Goal: Book appointment/travel/reservation

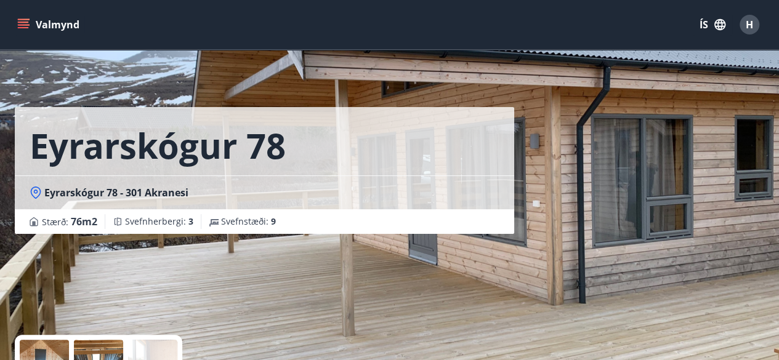
click at [43, 29] on button "Valmynd" at bounding box center [50, 25] width 70 height 22
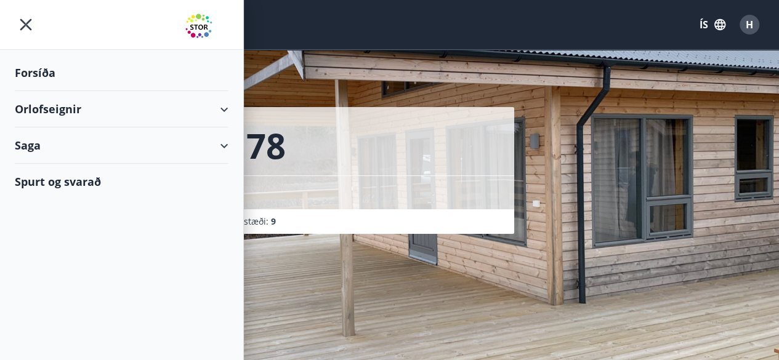
click at [44, 103] on div "Orlofseignir" at bounding box center [122, 109] width 214 height 36
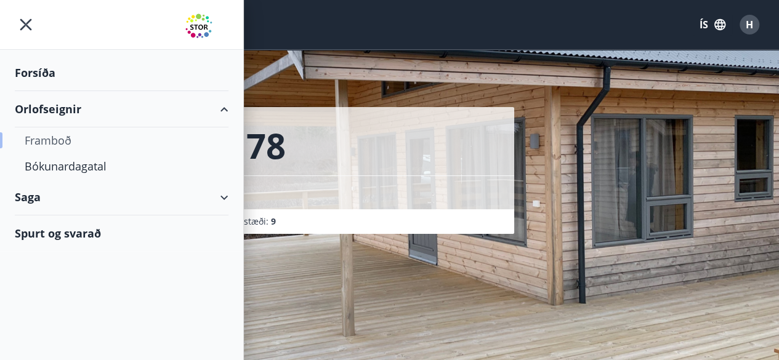
click at [53, 144] on div "Framboð" at bounding box center [122, 140] width 194 height 26
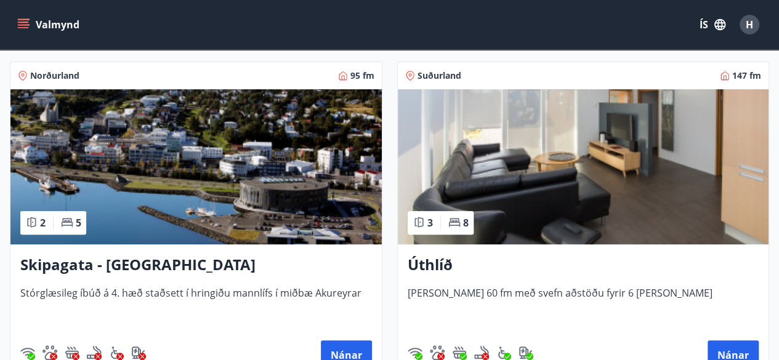
scroll to position [213, 0]
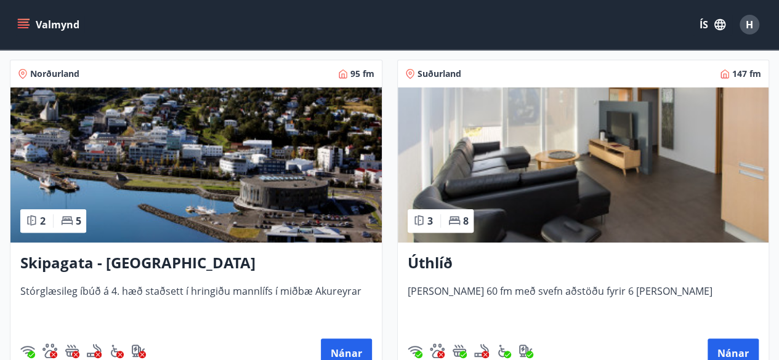
click at [431, 264] on h3 "Úthlíð" at bounding box center [584, 263] width 352 height 22
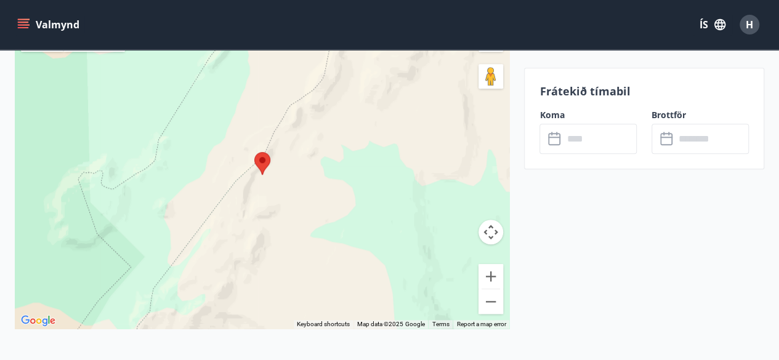
scroll to position [2758, 0]
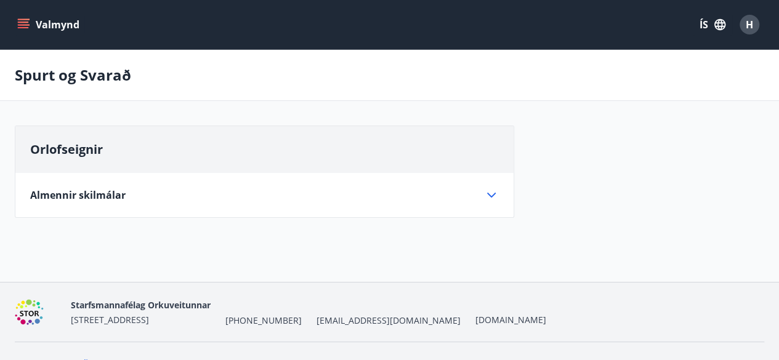
click at [33, 28] on button "Valmynd" at bounding box center [50, 25] width 70 height 22
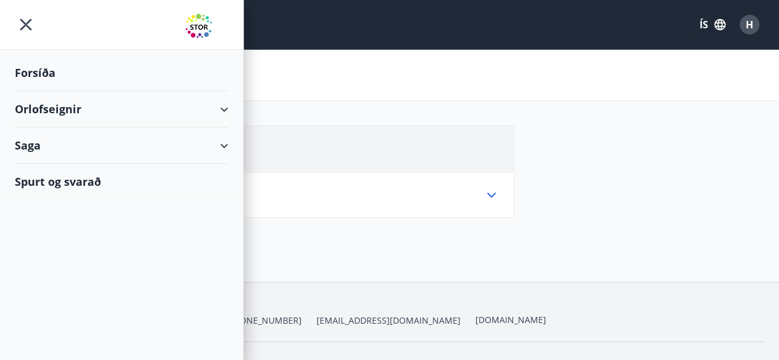
click at [50, 110] on div "Orlofseignir" at bounding box center [122, 109] width 214 height 36
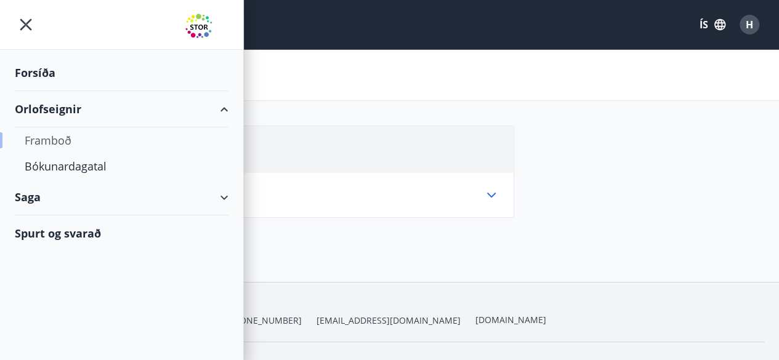
click at [50, 140] on div "Framboð" at bounding box center [122, 140] width 194 height 26
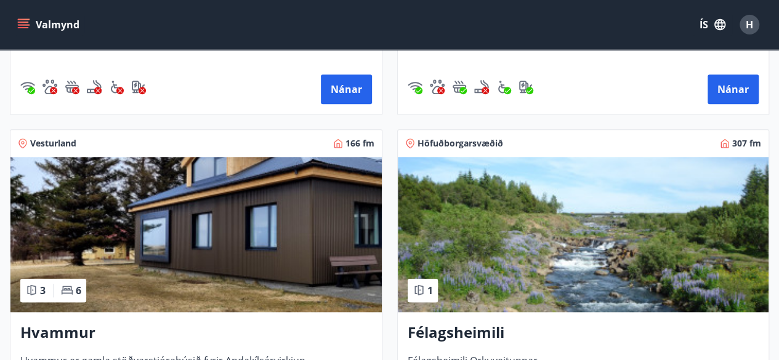
scroll to position [481, 0]
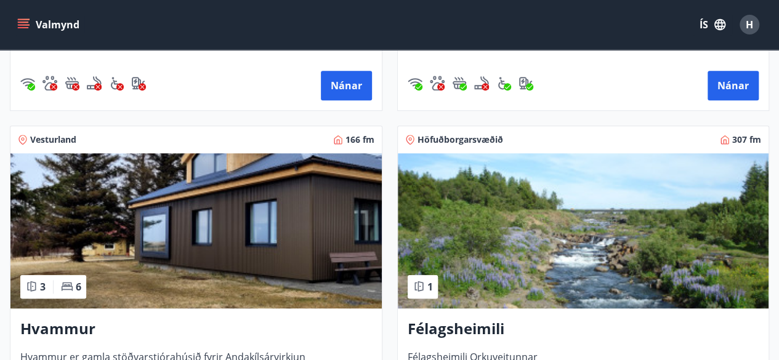
click at [41, 325] on h3 "Hvammur" at bounding box center [196, 329] width 352 height 22
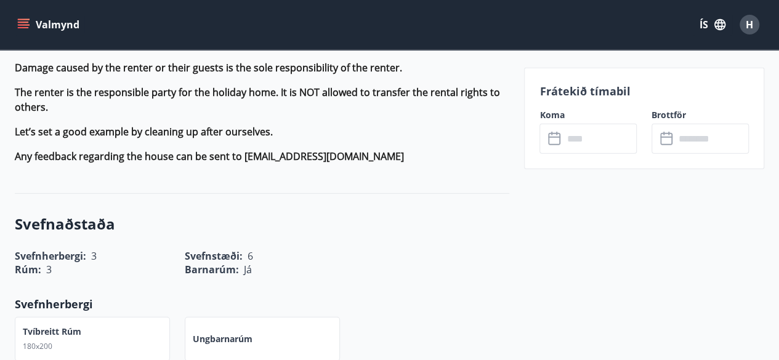
scroll to position [1625, 0]
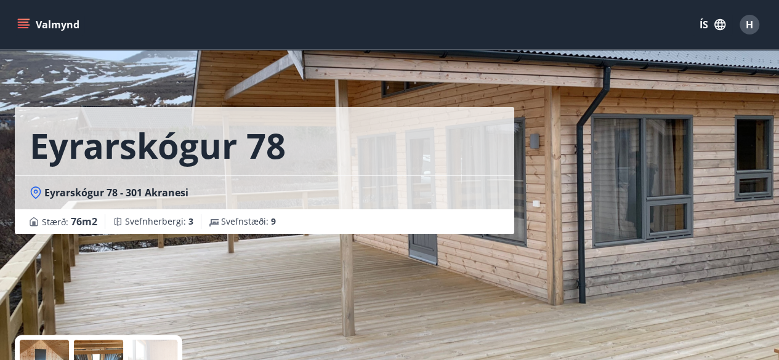
click at [49, 24] on button "Valmynd" at bounding box center [50, 25] width 70 height 22
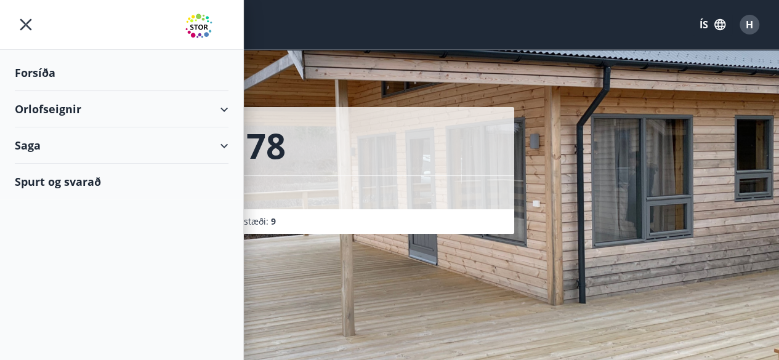
click at [42, 76] on div "Forsíða" at bounding box center [122, 73] width 214 height 36
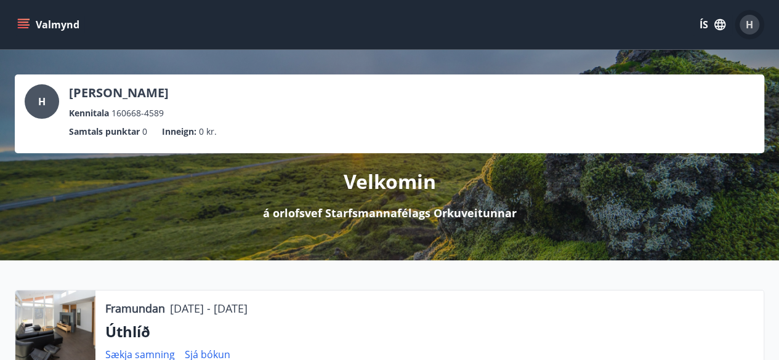
click at [752, 22] on span "H" at bounding box center [749, 25] width 7 height 14
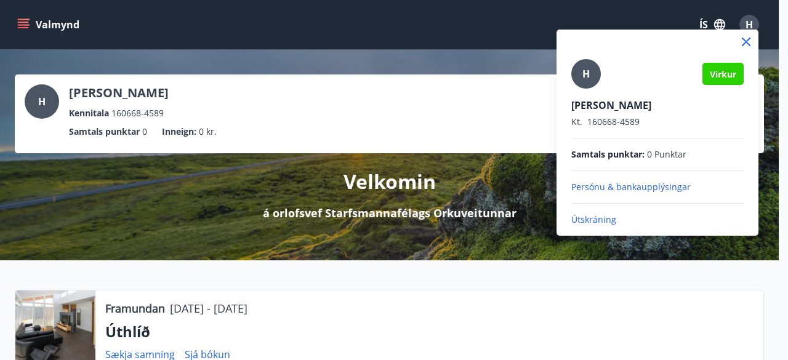
click at [371, 57] on div at bounding box center [394, 180] width 788 height 360
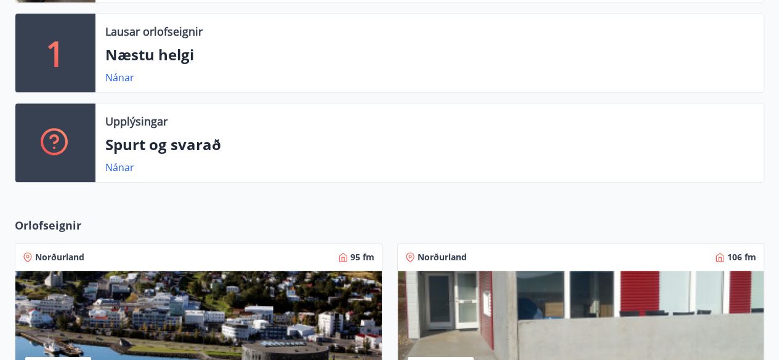
scroll to position [369, 0]
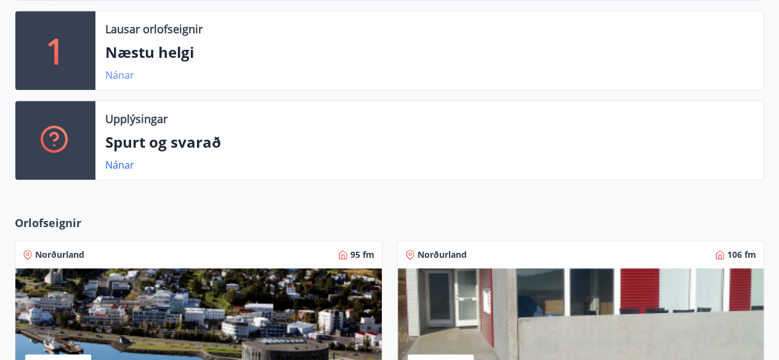
click at [116, 74] on link "Nánar" at bounding box center [119, 75] width 29 height 14
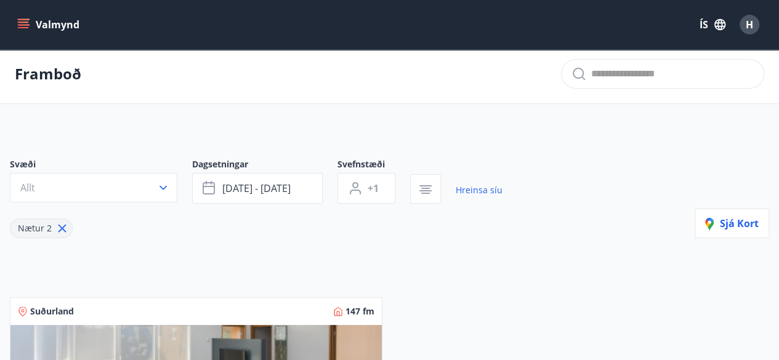
scroll to position [4, 0]
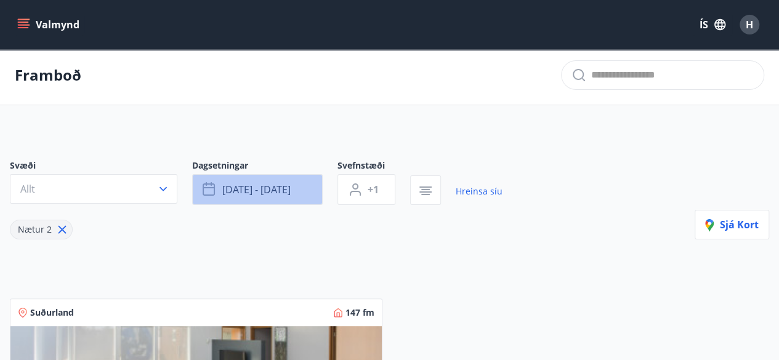
click at [278, 191] on span "okt 10 - okt 13" at bounding box center [256, 190] width 68 height 14
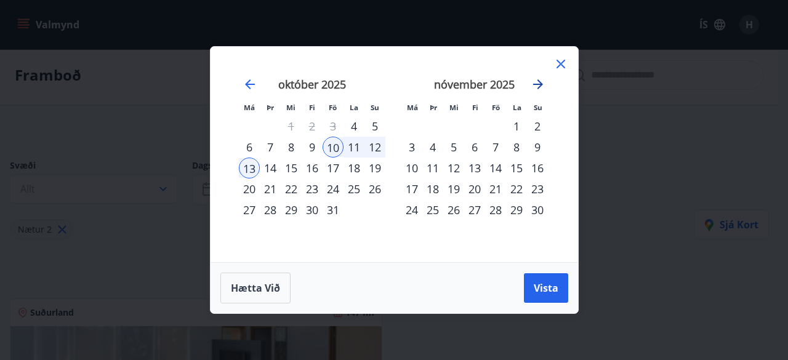
click at [538, 87] on icon "Move forward to switch to the next month." at bounding box center [538, 84] width 15 height 15
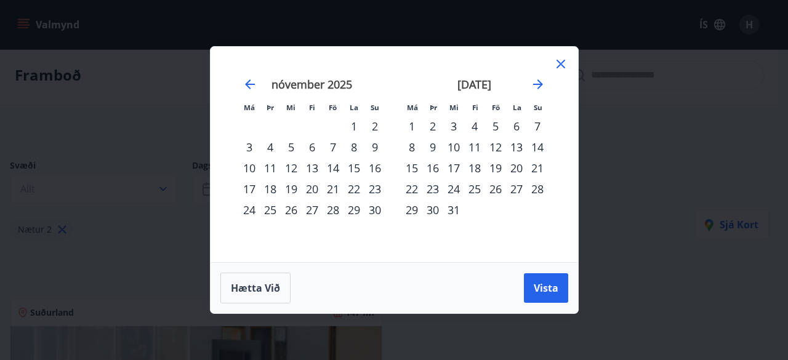
click at [449, 208] on div "31" at bounding box center [453, 209] width 21 height 21
click at [541, 87] on icon "Move forward to switch to the next month." at bounding box center [538, 84] width 15 height 15
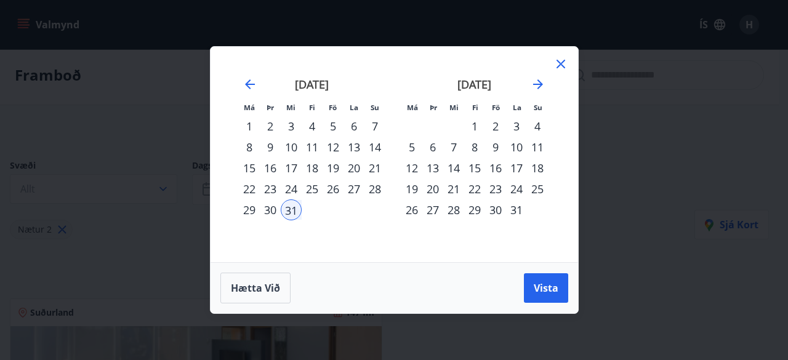
click at [541, 125] on div "4" at bounding box center [537, 126] width 21 height 21
click at [524, 289] on button "Vista" at bounding box center [546, 288] width 44 height 30
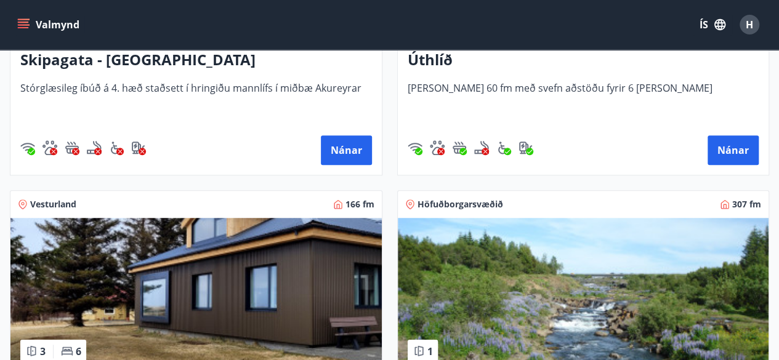
scroll to position [449, 0]
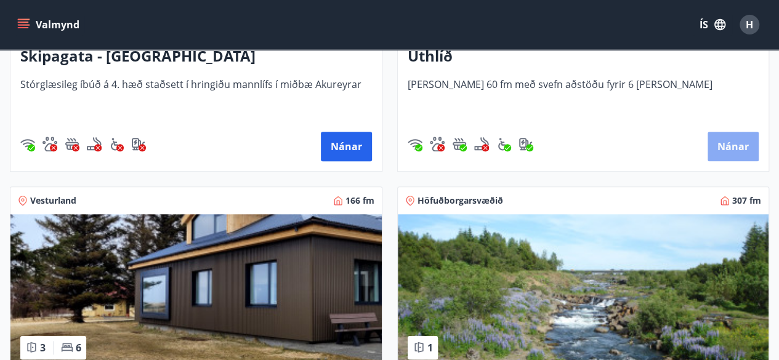
click at [735, 146] on button "Nánar" at bounding box center [732, 147] width 51 height 30
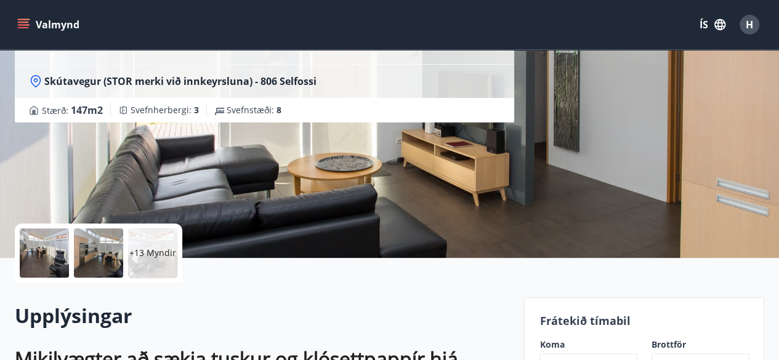
scroll to position [70, 0]
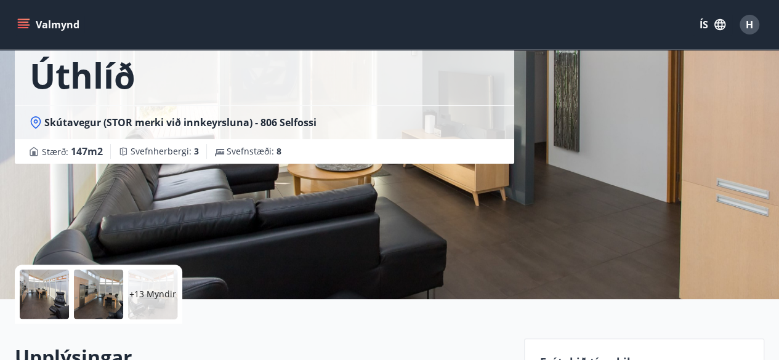
click at [58, 24] on button "Valmynd" at bounding box center [50, 25] width 70 height 22
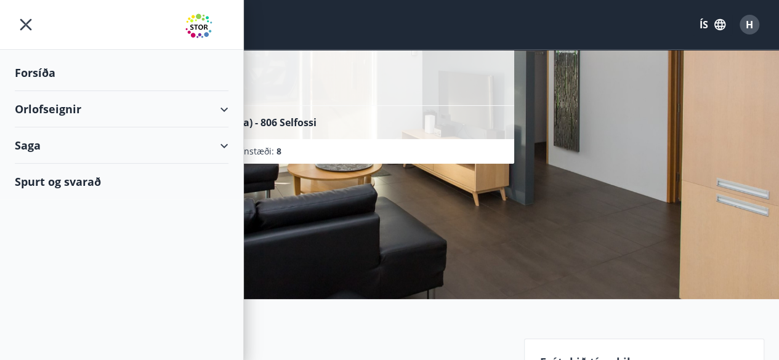
click at [41, 70] on div "Forsíða" at bounding box center [122, 73] width 214 height 36
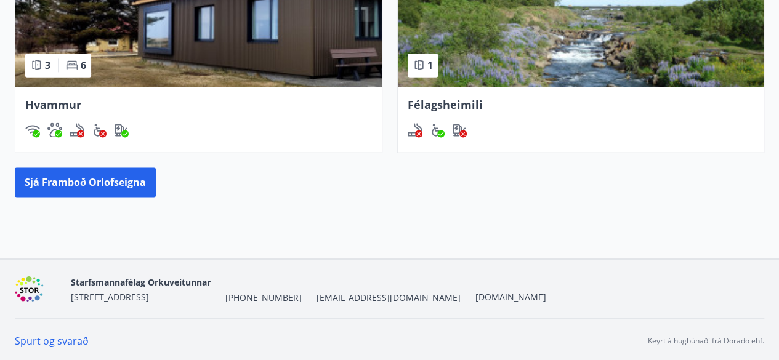
scroll to position [895, 0]
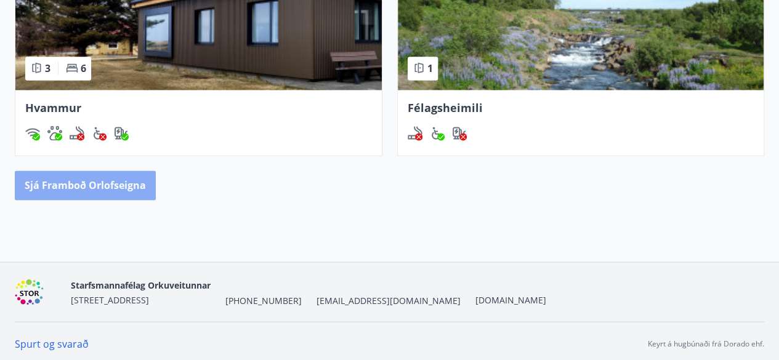
click at [76, 195] on button "Sjá framboð orlofseigna" at bounding box center [85, 186] width 141 height 30
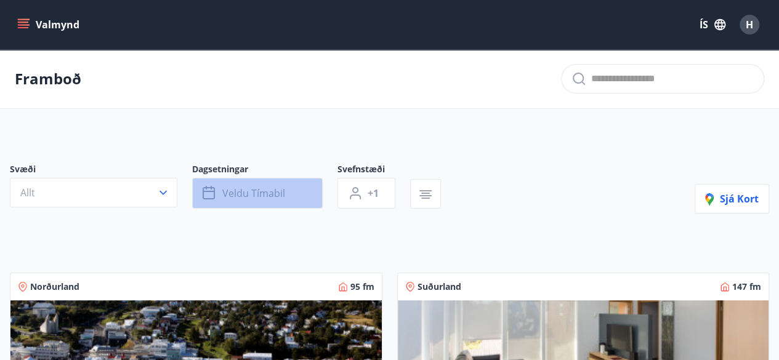
click at [278, 206] on button "Veldu tímabil" at bounding box center [257, 193] width 131 height 31
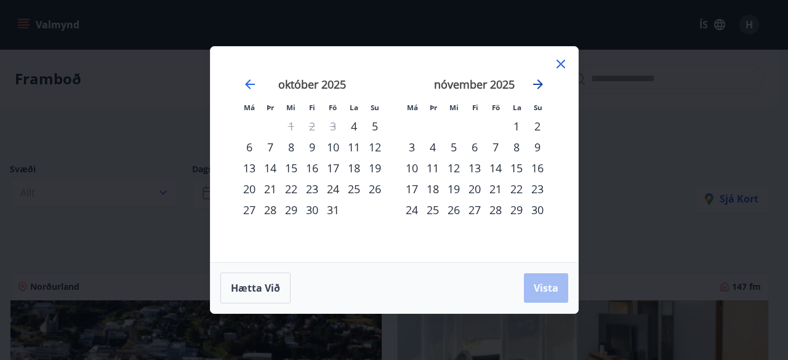
click at [534, 88] on icon "Move forward to switch to the next month." at bounding box center [538, 84] width 15 height 15
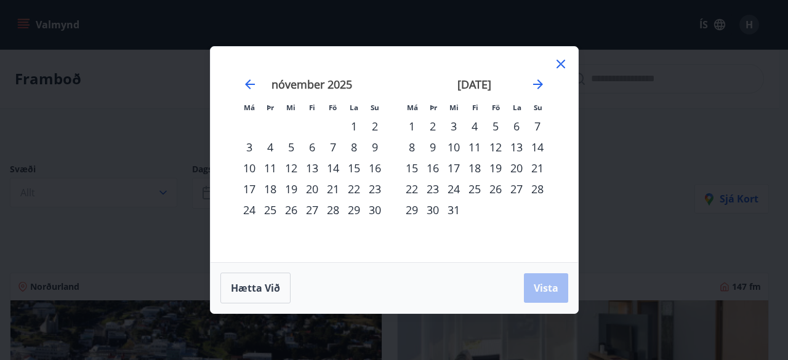
click at [453, 211] on div "31" at bounding box center [453, 209] width 21 height 21
click at [539, 87] on icon "Move forward to switch to the next month." at bounding box center [538, 84] width 10 height 10
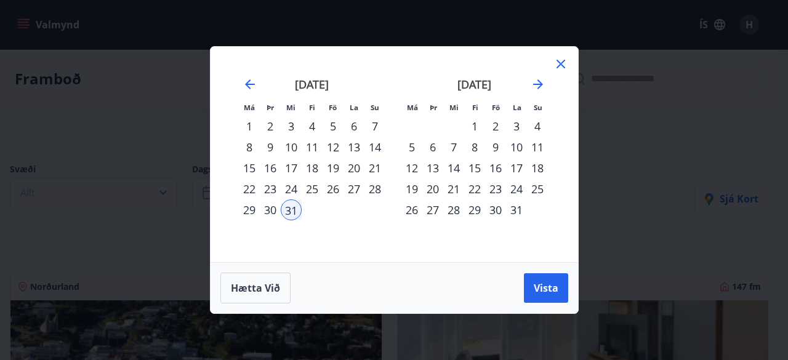
click at [539, 129] on div "4" at bounding box center [537, 126] width 21 height 21
click at [527, 289] on button "Vista" at bounding box center [546, 288] width 44 height 30
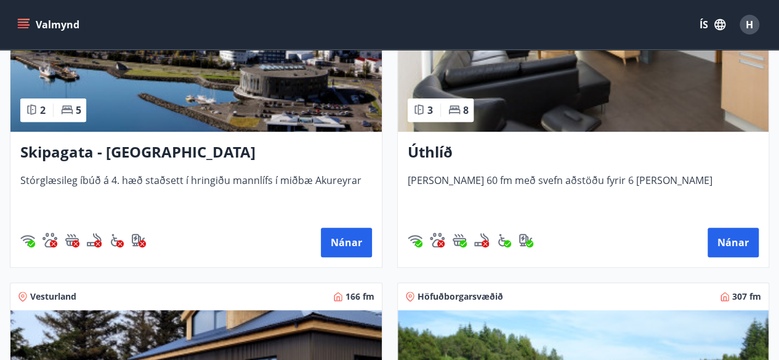
scroll to position [331, 0]
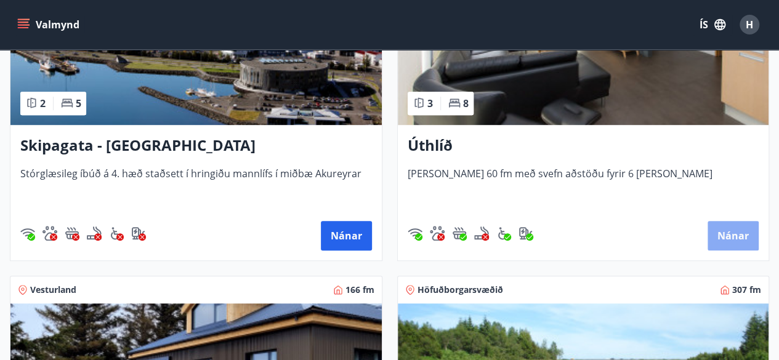
click at [726, 233] on button "Nánar" at bounding box center [732, 236] width 51 height 30
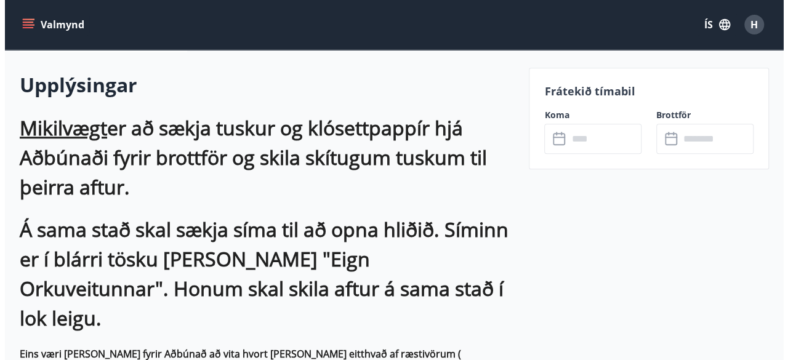
scroll to position [350, 0]
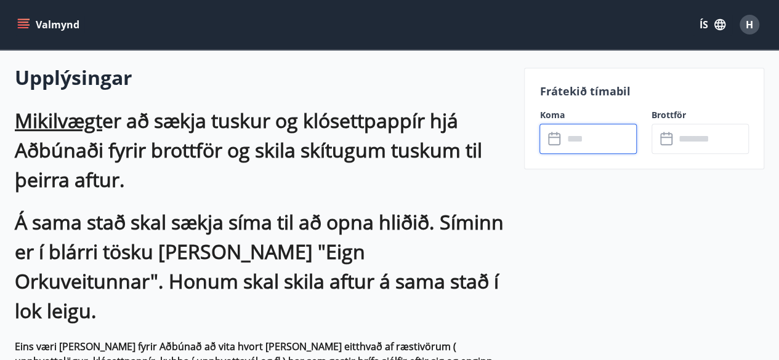
click at [566, 143] on input "text" at bounding box center [600, 139] width 74 height 30
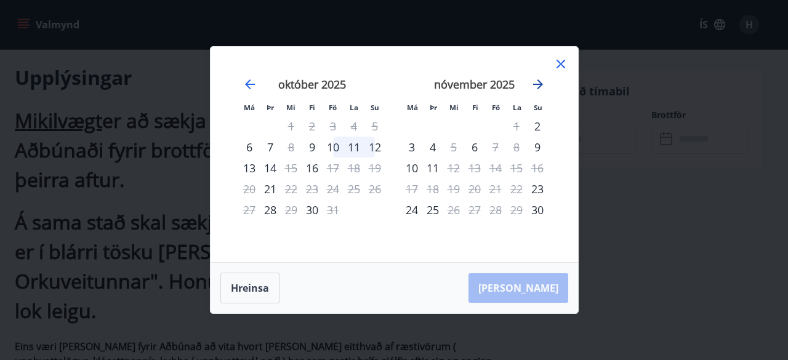
click at [541, 82] on icon "Move forward to switch to the next month." at bounding box center [538, 84] width 15 height 15
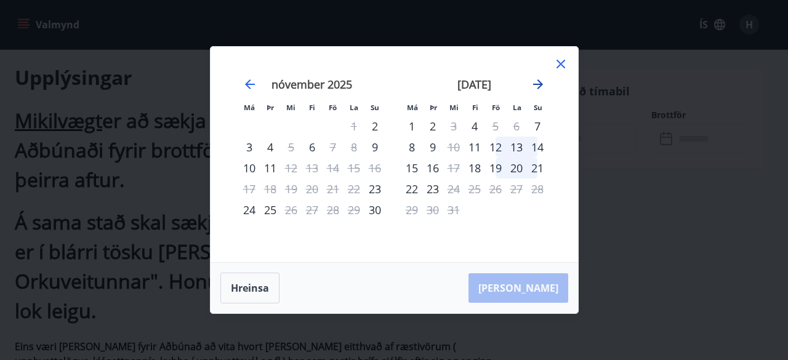
click at [541, 82] on icon "Move forward to switch to the next month." at bounding box center [538, 84] width 15 height 15
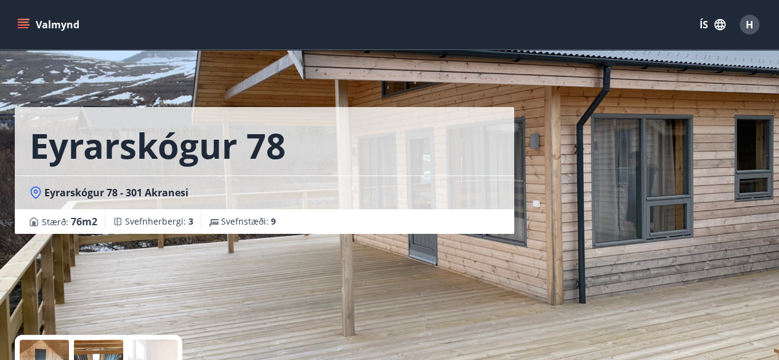
click at [42, 27] on button "Valmynd" at bounding box center [50, 25] width 70 height 22
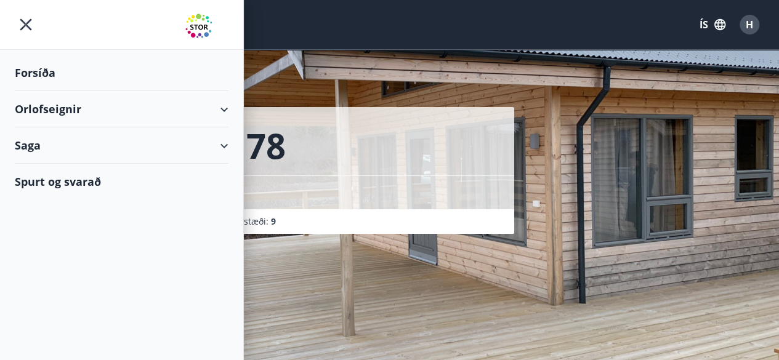
click at [42, 105] on div "Orlofseignir" at bounding box center [122, 109] width 214 height 36
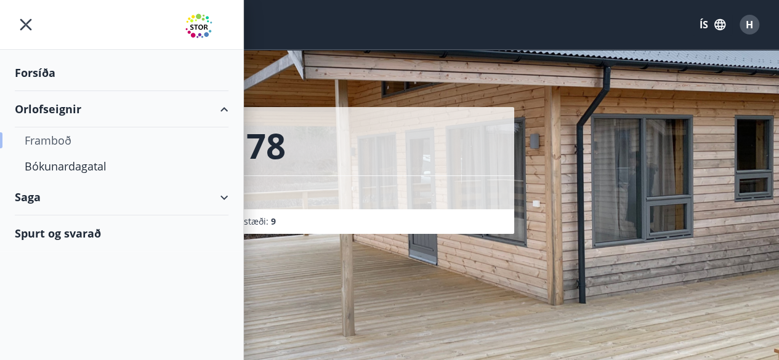
click at [54, 148] on div "Framboð" at bounding box center [122, 140] width 194 height 26
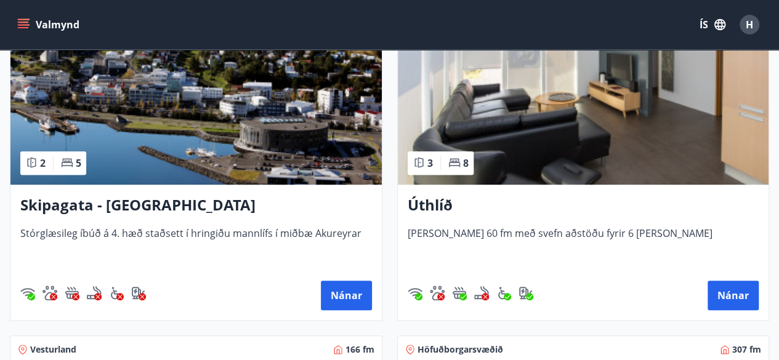
scroll to position [282, 0]
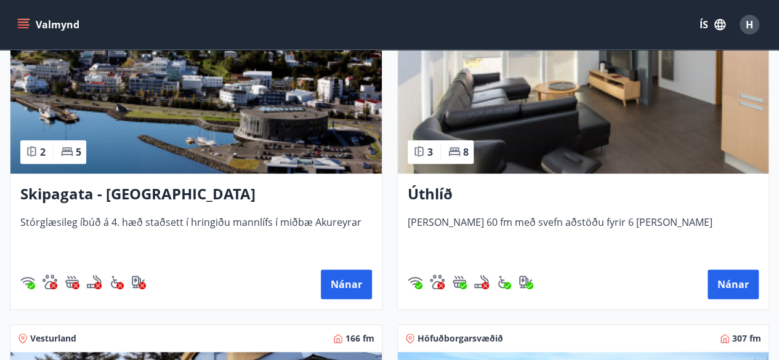
click at [479, 227] on span "[PERSON_NAME] 60 fm með svefn aðstöðu fyrir 6 [PERSON_NAME]" at bounding box center [584, 235] width 352 height 41
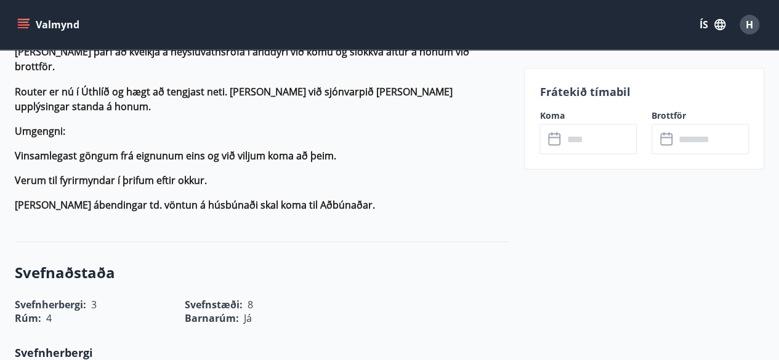
scroll to position [1101, 0]
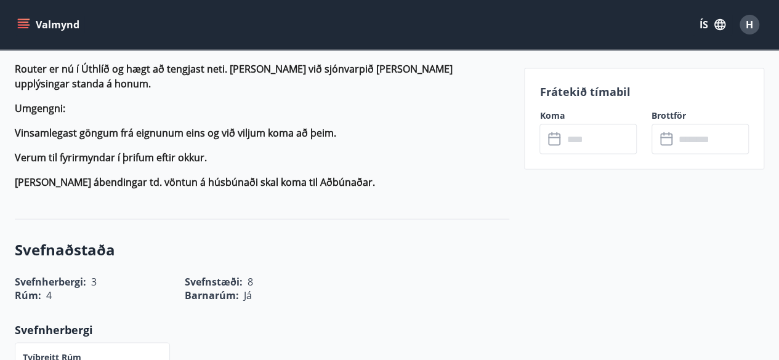
drag, startPoint x: 777, startPoint y: 153, endPoint x: 770, endPoint y: 182, distance: 29.9
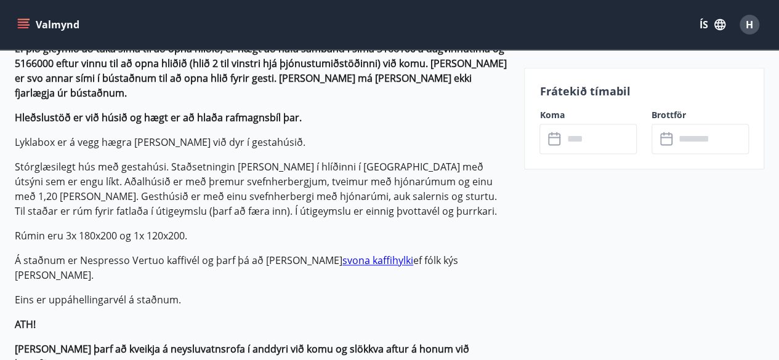
scroll to position [792, 0]
